Goal: Task Accomplishment & Management: Use online tool/utility

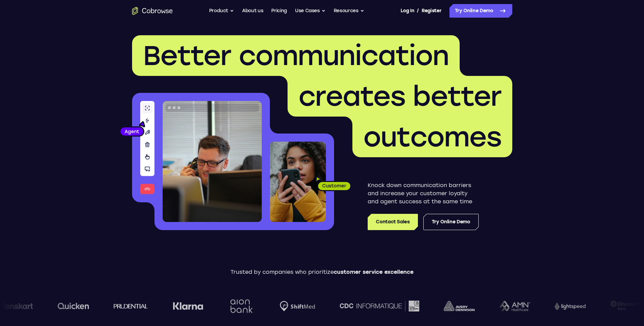
click at [279, 13] on link "Pricing" at bounding box center [279, 11] width 16 height 14
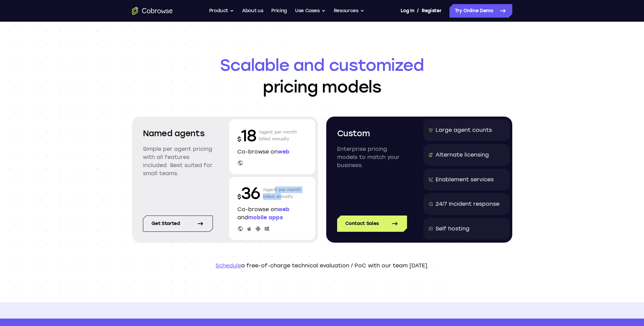
drag, startPoint x: 273, startPoint y: 189, endPoint x: 281, endPoint y: 196, distance: 10.6
click at [281, 196] on p "/agent per month billed annually" at bounding box center [282, 194] width 38 height 22
drag, startPoint x: 274, startPoint y: 197, endPoint x: 298, endPoint y: 201, distance: 24.0
click at [298, 201] on p "/agent per month billed annually" at bounding box center [282, 194] width 38 height 22
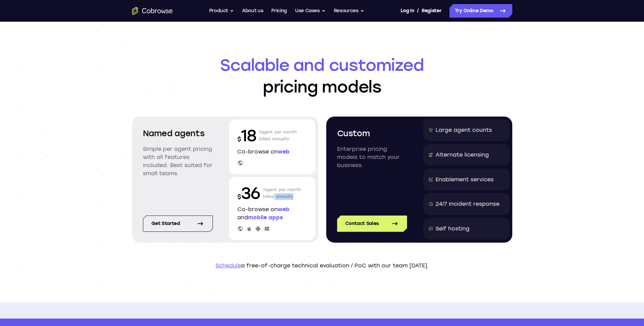
click at [298, 201] on p "/agent per month billed annually" at bounding box center [282, 194] width 38 height 22
drag, startPoint x: 300, startPoint y: 200, endPoint x: 271, endPoint y: 197, distance: 28.6
click at [271, 197] on p "/agent per month billed annually" at bounding box center [282, 194] width 38 height 22
click at [469, 13] on link "Try Online Demo" at bounding box center [480, 11] width 63 height 14
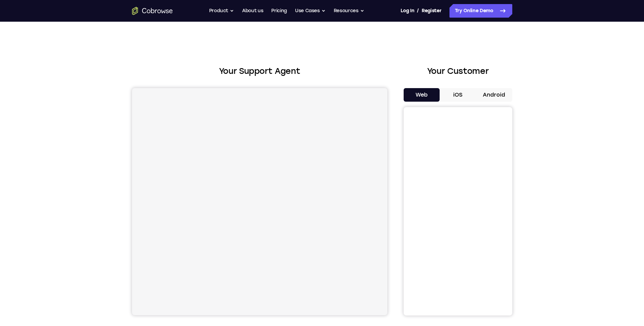
click at [463, 97] on button "iOS" at bounding box center [457, 95] width 36 height 14
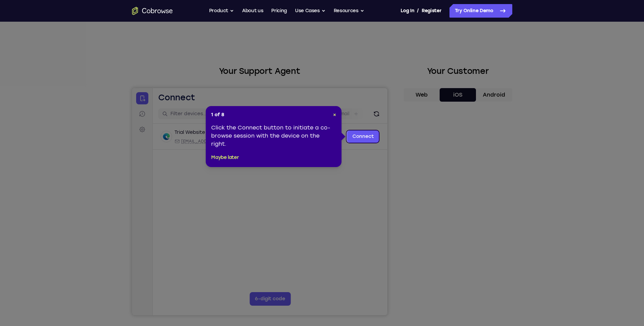
click at [352, 188] on icon at bounding box center [324, 163] width 649 height 326
click at [369, 139] on link "Connect" at bounding box center [362, 137] width 32 height 12
